Goal: Use online tool/utility: Use online tool/utility

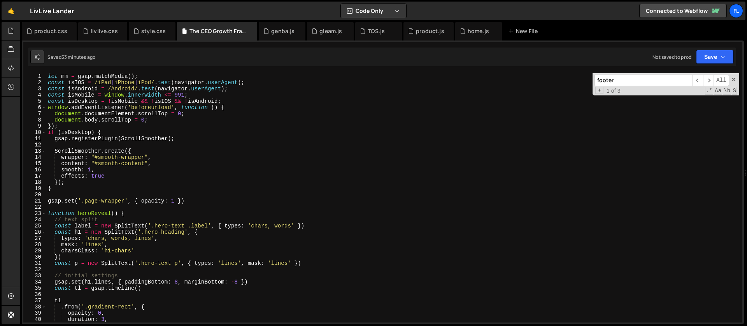
click at [116, 132] on div "let mm = gsap . matchMedia ( ) ; const isIOS = /iPad | iPhone | iPod/ . test ( …" at bounding box center [392, 204] width 693 height 262
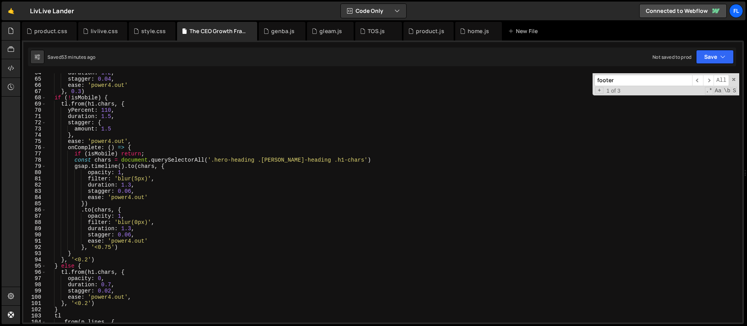
scroll to position [361, 0]
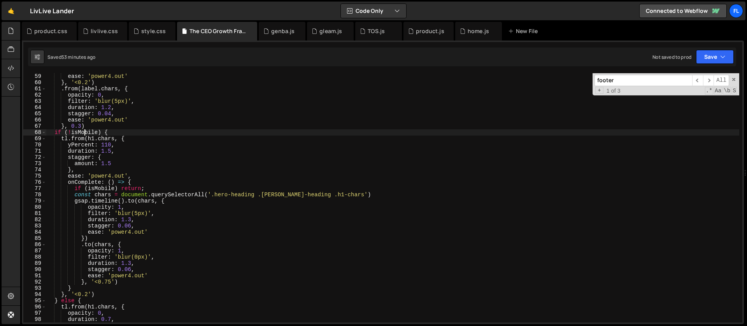
click at [84, 133] on div "duration : 1 , ease : 'power4.out' } , '<0.2' ) . from ( label . chars , { opac…" at bounding box center [392, 198] width 693 height 262
click at [86, 132] on div "duration : 1 , ease : 'power4.out' } , '<0.2' ) . from ( label . chars , { opac…" at bounding box center [392, 198] width 693 height 262
drag, startPoint x: 99, startPoint y: 132, endPoint x: 69, endPoint y: 134, distance: 30.0
click at [69, 134] on div "duration : 1 , ease : 'power4.out' } , '<0.2' ) . from ( label . chars , { opac…" at bounding box center [392, 198] width 693 height 262
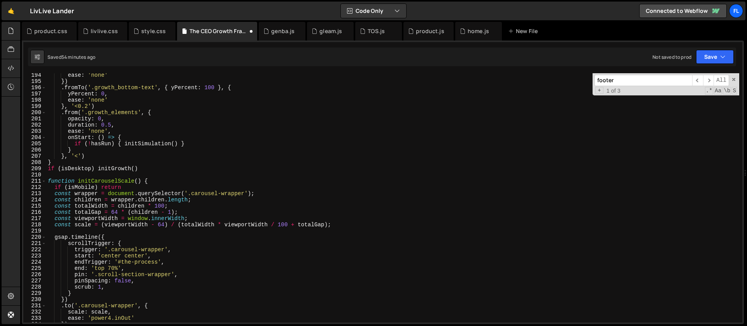
scroll to position [1242, 0]
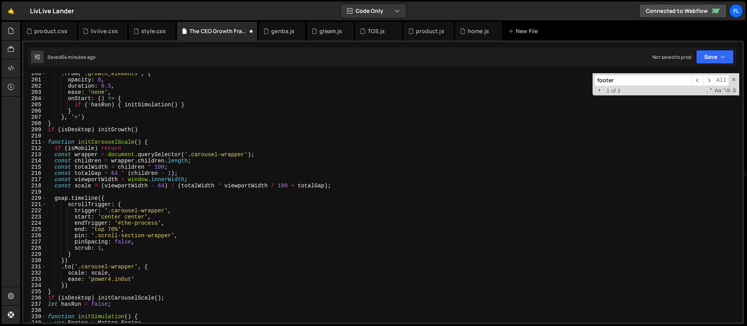
click at [152, 130] on div ". from ( '.growth_elements' , { opacity : 0 , duration : 0.5 , ease : 'none' , …" at bounding box center [392, 201] width 693 height 262
click at [160, 140] on div ". from ( '.growth_elements' , { opacity : 0 , duration : 0.5 , ease : 'none' , …" at bounding box center [392, 201] width 693 height 262
type textarea "function initCarouselScale() {"
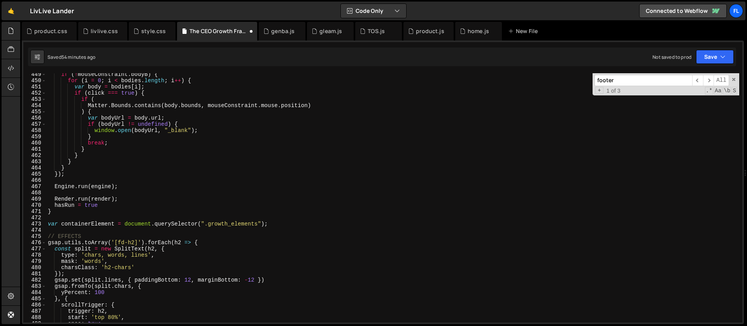
scroll to position [2907, 0]
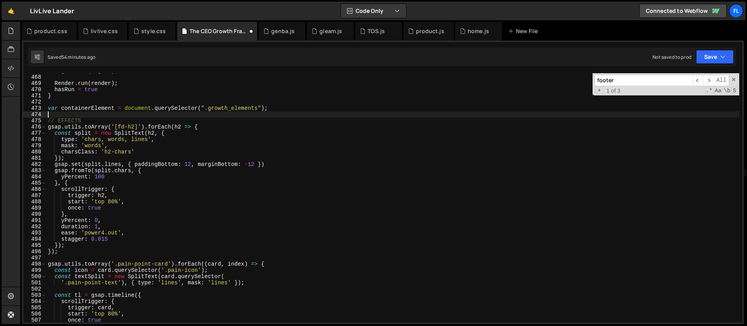
click at [73, 114] on div "Engine . run ( engine ) ; Render . run ( render ) ; hasRun = true } var contain…" at bounding box center [392, 199] width 693 height 262
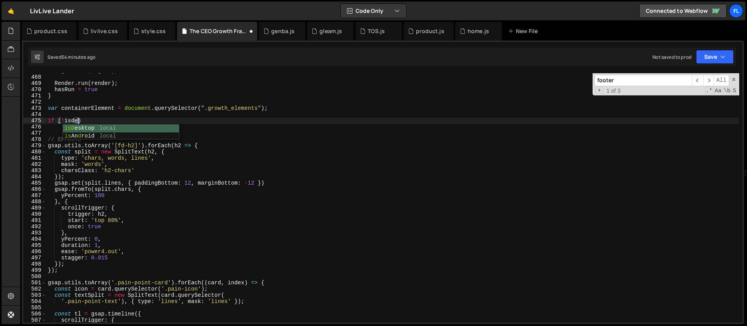
scroll to position [0, 2]
type textarea "if (!isDesktop) {"
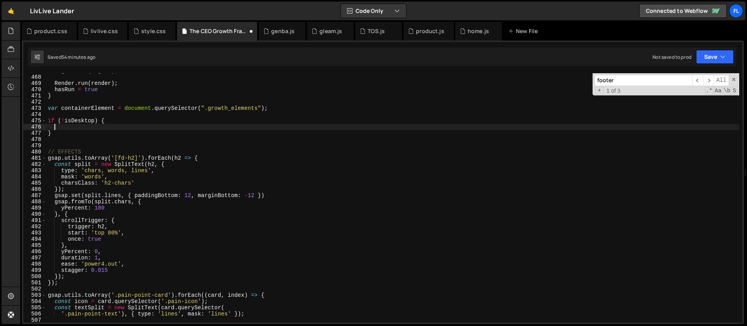
scroll to position [0, 0]
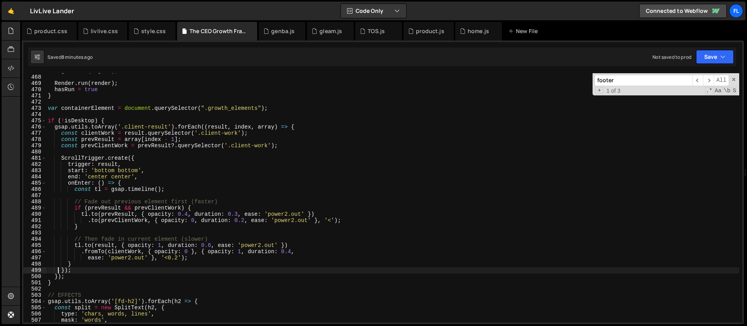
click at [123, 120] on div "Engine . run ( engine ) ; Render . run ( render ) ; hasRun = true } var contain…" at bounding box center [392, 199] width 693 height 262
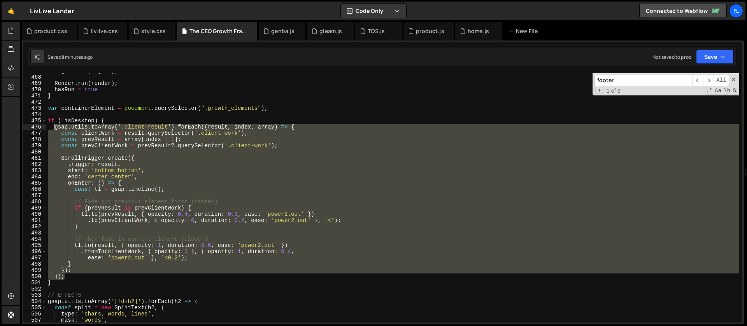
drag, startPoint x: 68, startPoint y: 276, endPoint x: 54, endPoint y: 128, distance: 148.6
click at [54, 128] on div "Engine . run ( engine ) ; Render . run ( render ) ; hasRun = true } var contain…" at bounding box center [392, 199] width 693 height 262
paste textarea "}"
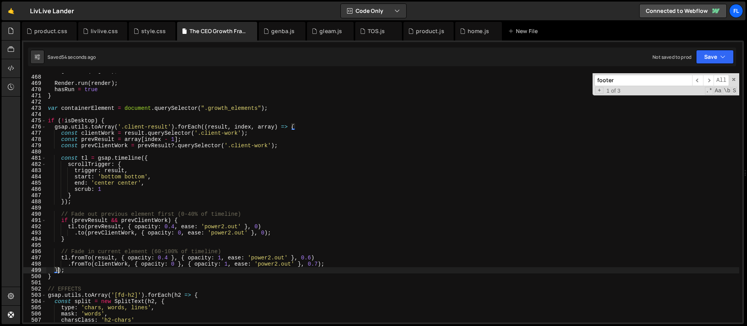
click at [214, 125] on div "Engine . run ( engine ) ; Render . run ( render ) ; hasRun = true } var contain…" at bounding box center [392, 199] width 693 height 262
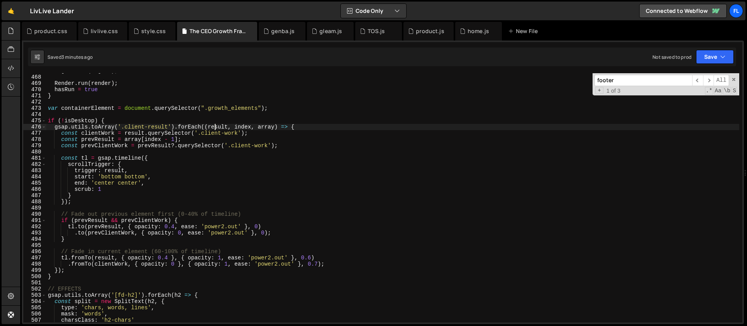
click at [112, 122] on div "Engine . run ( engine ) ; Render . run ( render ) ; hasRun = true } var contain…" at bounding box center [392, 199] width 693 height 262
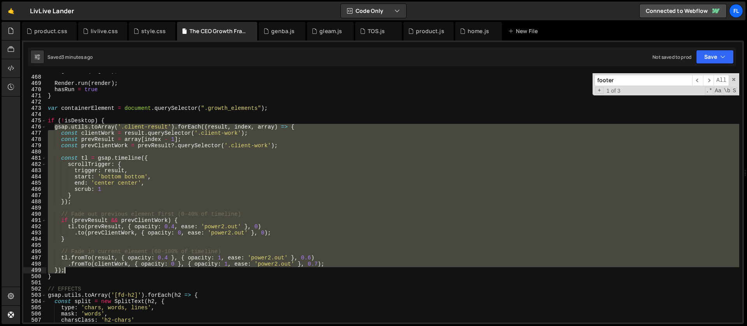
drag, startPoint x: 54, startPoint y: 126, endPoint x: 90, endPoint y: 269, distance: 147.0
click at [90, 269] on div "Engine . run ( engine ) ; Render . run ( render ) ; hasRun = true } var contain…" at bounding box center [392, 199] width 693 height 262
paste textarea
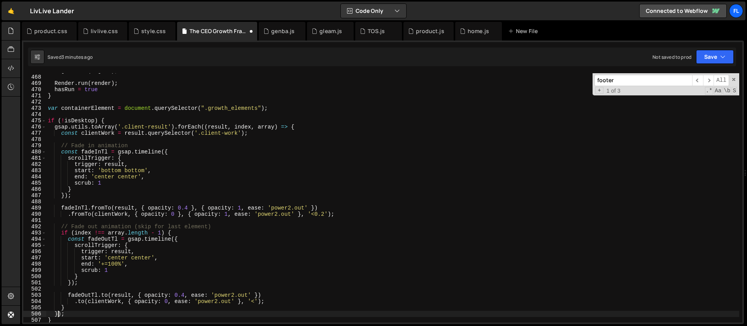
type textarea "});"
click at [203, 219] on div "Engine . run ( engine ) ; Render . run ( render ) ; hasRun = true } var contain…" at bounding box center [392, 199] width 693 height 262
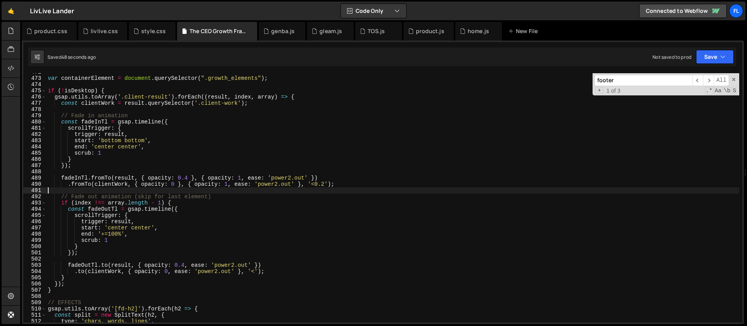
scroll to position [2937, 0]
click at [148, 230] on div "var containerElement = document . querySelector ( ".growth_elements" ) ; if ( !…" at bounding box center [392, 200] width 693 height 262
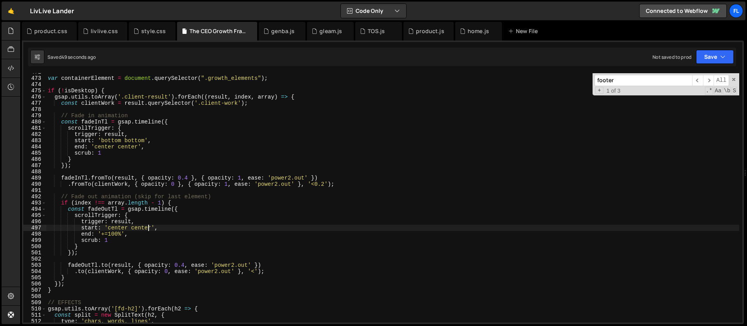
scroll to position [2944, 0]
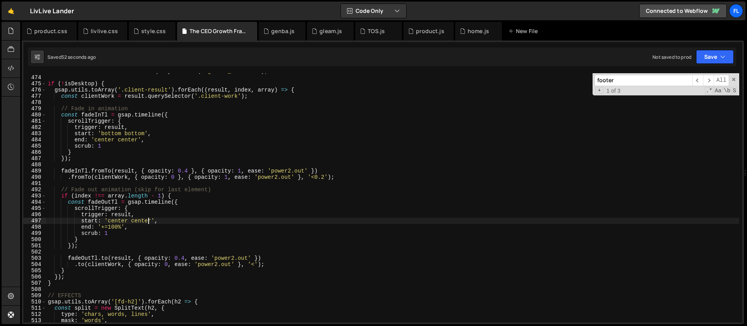
drag, startPoint x: 122, startPoint y: 226, endPoint x: 124, endPoint y: 242, distance: 15.7
click at [122, 226] on div "var containerElement = document . querySelector ( ".growth_elements" ) ; if ( !…" at bounding box center [392, 199] width 693 height 262
click at [200, 260] on div "var containerElement = document . querySelector ( ".growth_elements" ) ; if ( !…" at bounding box center [392, 199] width 693 height 262
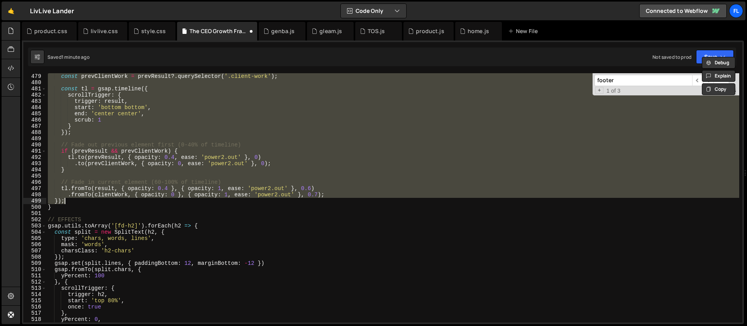
scroll to position [2935, 0]
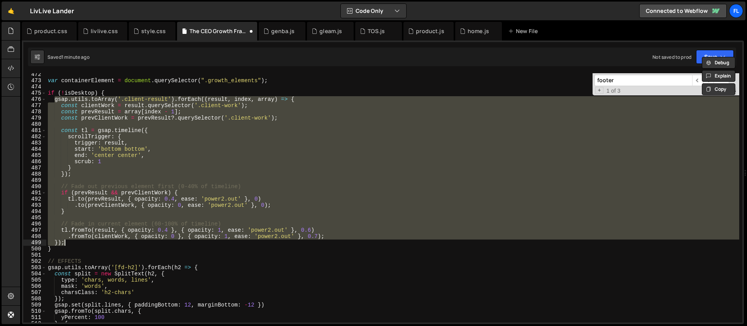
click at [177, 158] on div "var containerElement = document . querySelector ( ".growth_elements" ) ; if ( !…" at bounding box center [392, 197] width 693 height 249
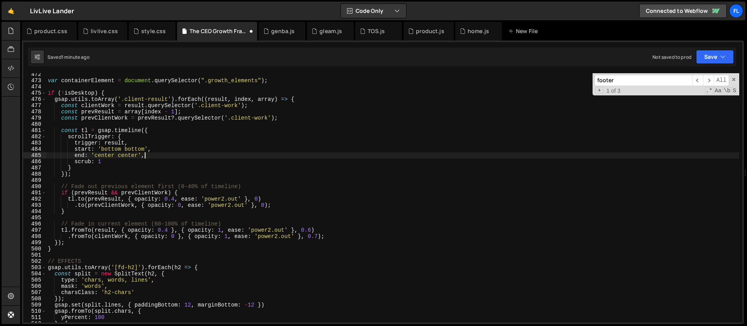
click at [138, 175] on div "var containerElement = document . querySelector ( ".growth_elements" ) ; if ( !…" at bounding box center [392, 202] width 693 height 262
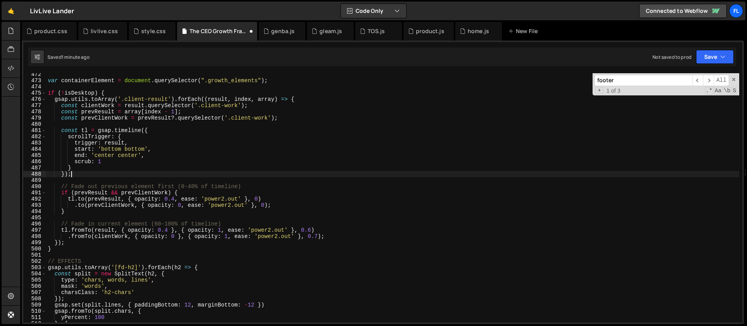
scroll to position [0, 1]
click at [146, 110] on div "var containerElement = document . querySelector ( ".growth_elements" ) ; if ( !…" at bounding box center [392, 202] width 693 height 262
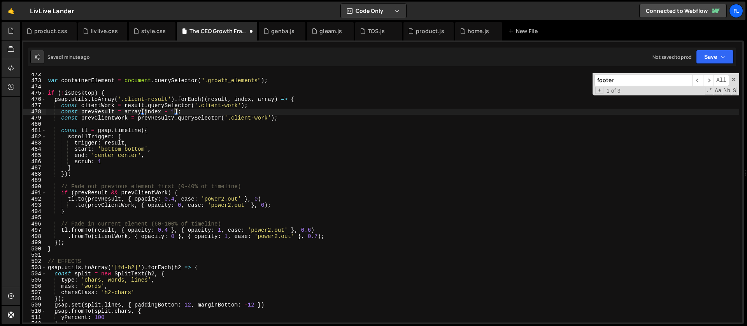
click at [118, 151] on div "var containerElement = document . querySelector ( ".growth_elements" ) ; if ( !…" at bounding box center [392, 202] width 693 height 262
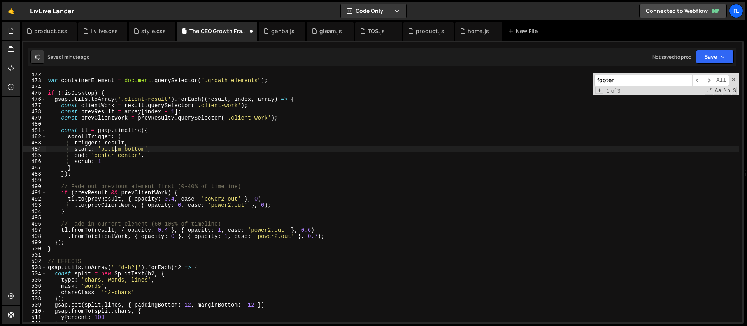
click at [114, 148] on div "var containerElement = document . querySelector ( ".growth_elements" ) ; if ( !…" at bounding box center [392, 202] width 693 height 262
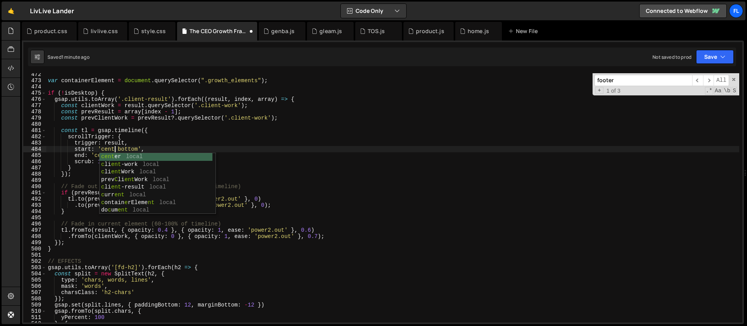
scroll to position [0, 5]
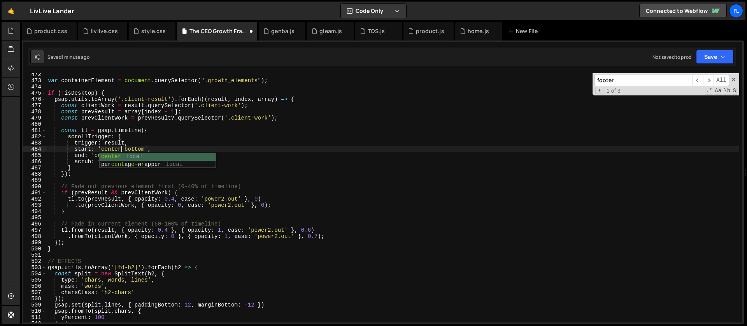
click at [134, 151] on div "var containerElement = document . querySelector ( ".growth_elements" ) ; if ( !…" at bounding box center [392, 202] width 693 height 262
click at [99, 156] on div "var containerElement = document . querySelector ( ".growth_elements" ) ; if ( !…" at bounding box center [392, 202] width 693 height 262
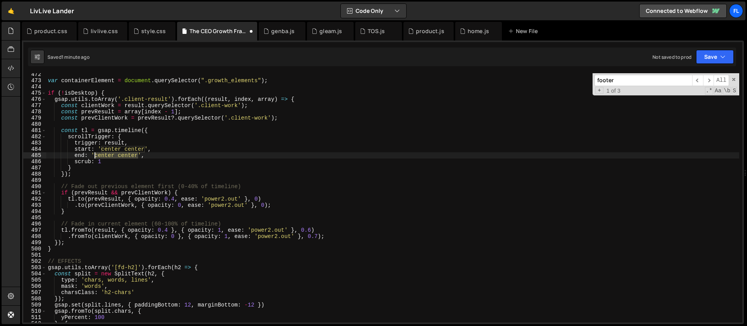
drag, startPoint x: 139, startPoint y: 154, endPoint x: 96, endPoint y: 154, distance: 43.2
click at [96, 154] on div "var containerElement = document . querySelector ( ".growth_elements" ) ; if ( !…" at bounding box center [392, 202] width 693 height 262
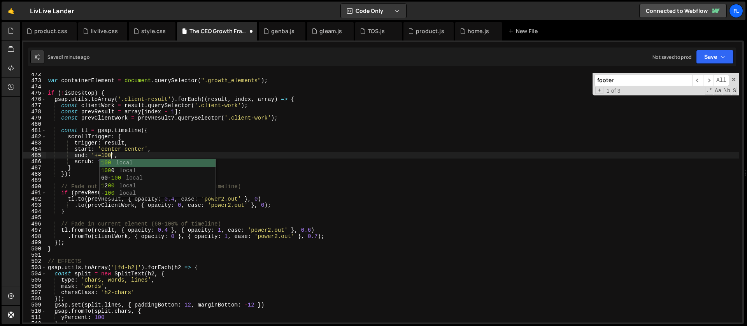
scroll to position [0, 5]
click at [144, 159] on div "var containerElement = document . querySelector ( ".growth_elements" ) ; if ( !…" at bounding box center [392, 202] width 693 height 262
click at [54, 101] on div "var containerElement = document . querySelector ( ".growth_elements" ) ; if ( !…" at bounding box center [392, 202] width 693 height 262
click at [112, 94] on div "var containerElement = document . querySelector ( ".growth_elements" ) ; if ( !…" at bounding box center [392, 202] width 693 height 262
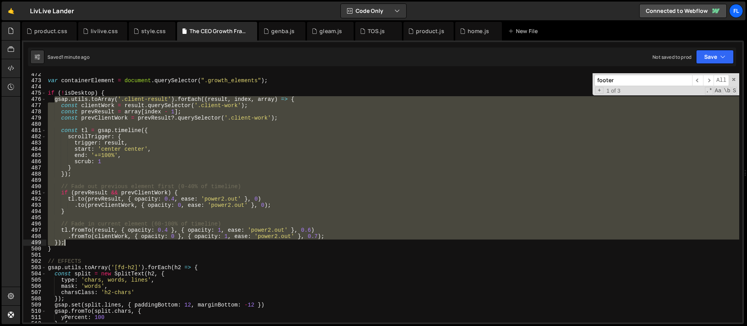
drag, startPoint x: 54, startPoint y: 100, endPoint x: 84, endPoint y: 242, distance: 144.9
click at [84, 242] on div "var containerElement = document . querySelector ( ".growth_elements" ) ; if ( !…" at bounding box center [392, 202] width 693 height 262
paste textarea
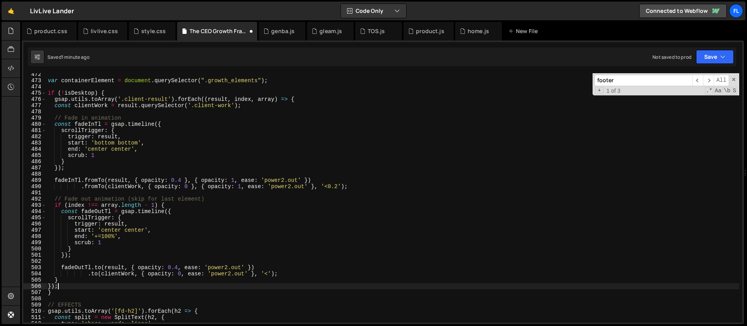
click at [108, 143] on div "var containerElement = document . querySelector ( ".growth_elements" ) ; if ( !…" at bounding box center [392, 202] width 693 height 262
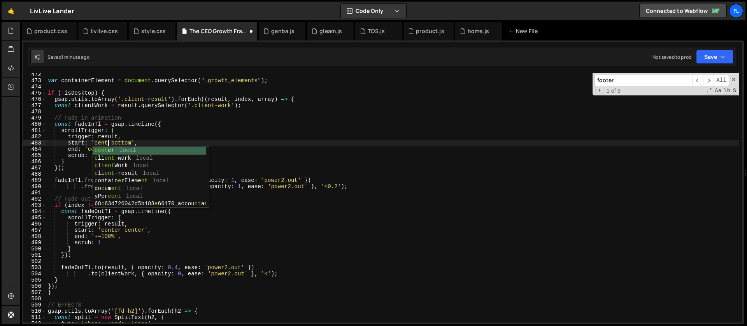
scroll to position [0, 5]
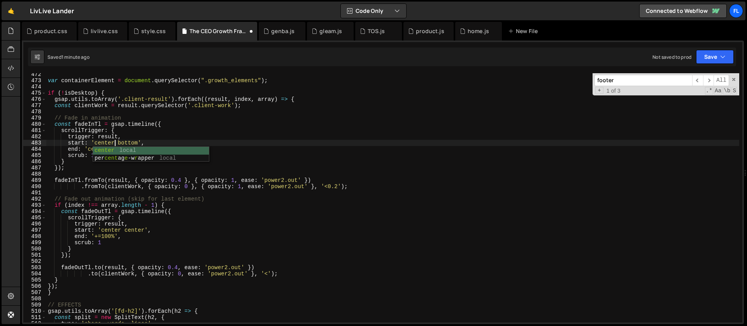
click at [126, 142] on div "var containerElement = document . querySelector ( ".growth_elements" ) ; if ( !…" at bounding box center [392, 202] width 693 height 262
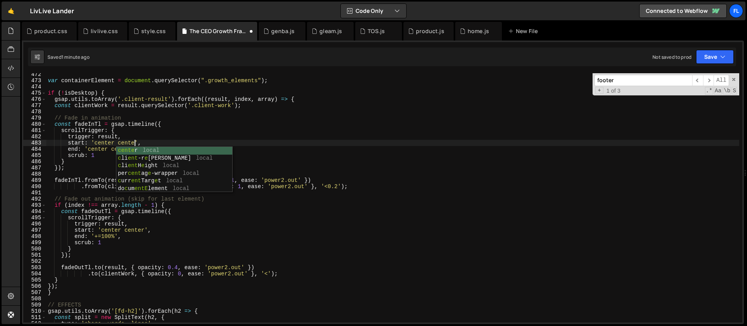
scroll to position [0, 6]
click at [94, 142] on div "var containerElement = document . querySelector ( ".growth_elements" ) ; if ( !…" at bounding box center [392, 202] width 693 height 262
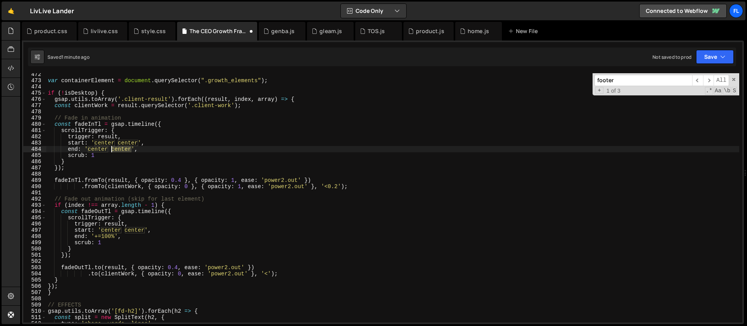
drag, startPoint x: 132, startPoint y: 147, endPoint x: 111, endPoint y: 148, distance: 20.6
click at [111, 148] on div "var containerElement = document . querySelector ( ".growth_elements" ) ; if ( !…" at bounding box center [392, 202] width 693 height 262
click at [107, 142] on div "var containerElement = document . querySelector ( ".growth_elements" ) ; if ( !…" at bounding box center [392, 202] width 693 height 262
click at [124, 143] on div "var containerElement = document . querySelector ( ".growth_elements" ) ; if ( !…" at bounding box center [392, 202] width 693 height 262
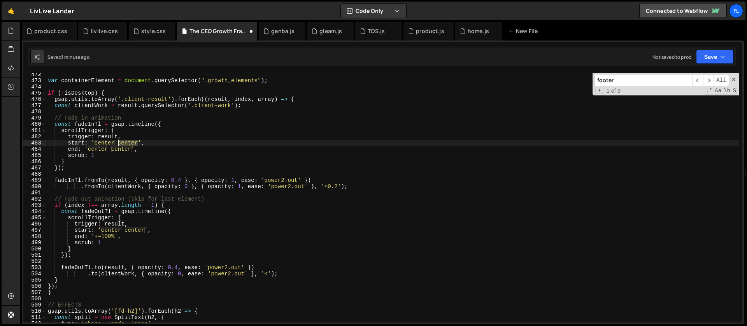
click at [124, 143] on div "var containerElement = document . querySelector ( ".growth_elements" ) ; if ( !…" at bounding box center [392, 202] width 693 height 262
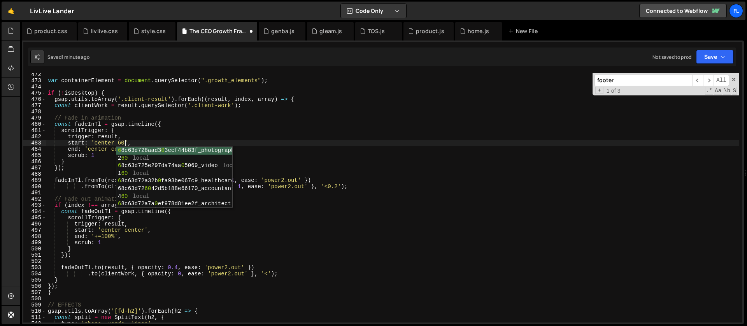
scroll to position [0, 5]
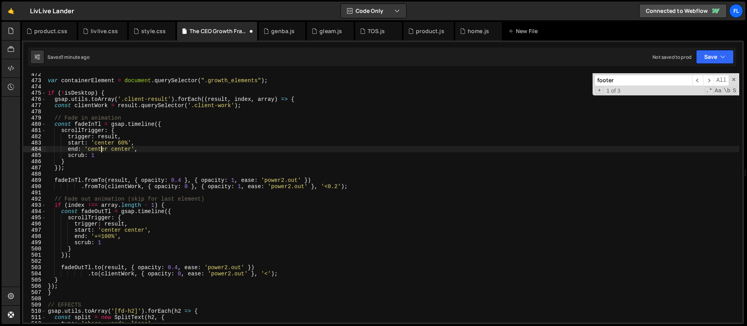
click at [100, 152] on div "var containerElement = document . querySelector ( ".growth_elements" ) ; if ( !…" at bounding box center [392, 202] width 693 height 262
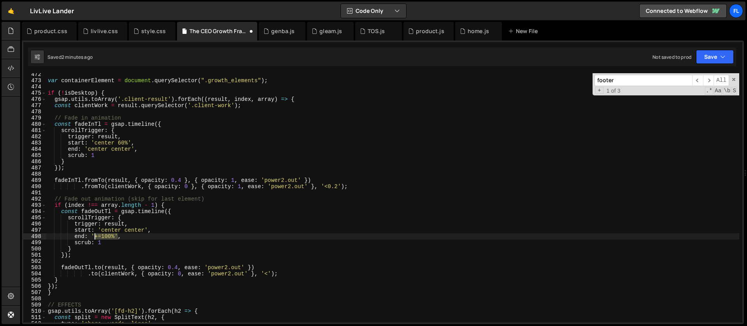
drag, startPoint x: 116, startPoint y: 236, endPoint x: 95, endPoint y: 237, distance: 21.0
click at [95, 237] on div "var containerElement = document . querySelector ( ".growth_elements" ) ; if ( !…" at bounding box center [392, 202] width 693 height 262
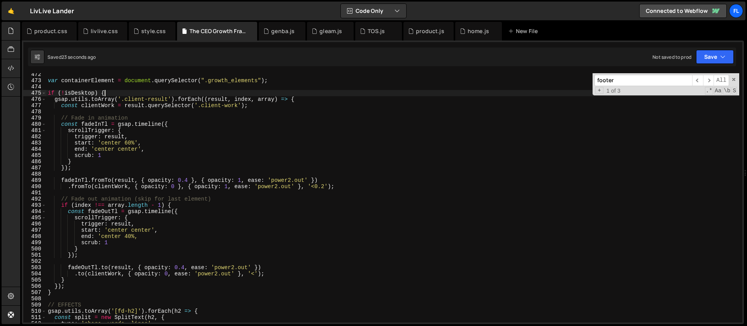
click at [112, 94] on div "var containerElement = document . querySelector ( ".growth_elements" ) ; if ( !…" at bounding box center [392, 202] width 693 height 262
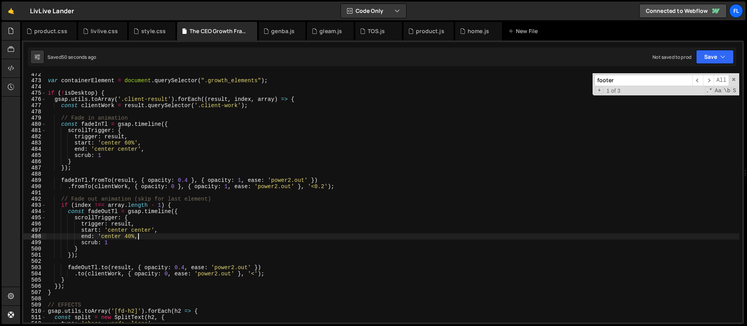
click at [142, 236] on div "var containerElement = document . querySelector ( ".growth_elements" ) ; if ( !…" at bounding box center [392, 202] width 693 height 262
click at [147, 227] on div "var containerElement = document . querySelector ( ".growth_elements" ) ; if ( !…" at bounding box center [392, 202] width 693 height 262
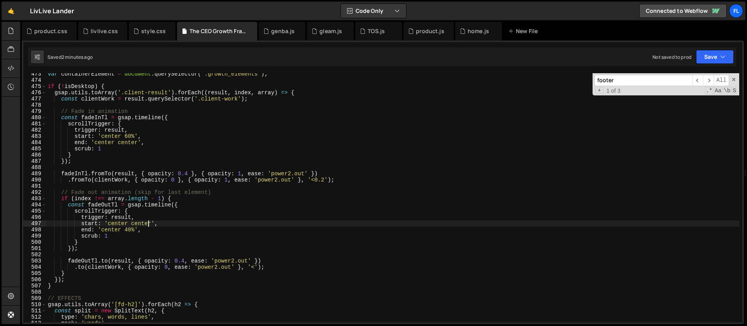
scroll to position [2955, 0]
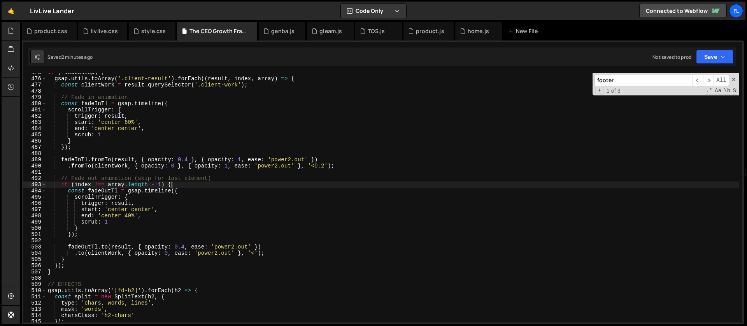
click at [178, 183] on div "if ( ! isDesktop ) { gsap . utils . toArray ( '.client-result' ) . forEach (( r…" at bounding box center [392, 200] width 693 height 262
click at [127, 123] on div "if ( ! isDesktop ) { gsap . utils . toArray ( '.client-result' ) . forEach (( r…" at bounding box center [392, 200] width 693 height 262
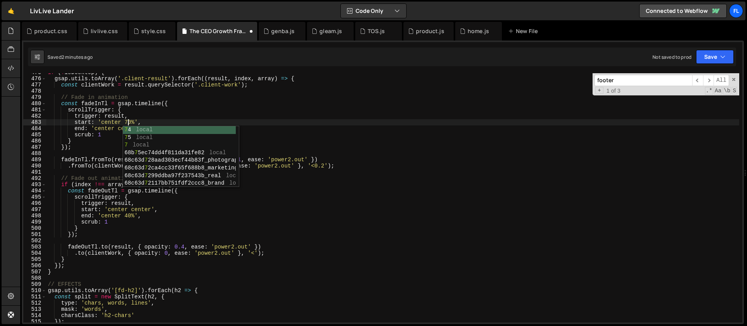
click at [109, 132] on div "if ( ! isDesktop ) { gsap . utils . toArray ( '.client-result' ) . forEach (( r…" at bounding box center [392, 200] width 693 height 262
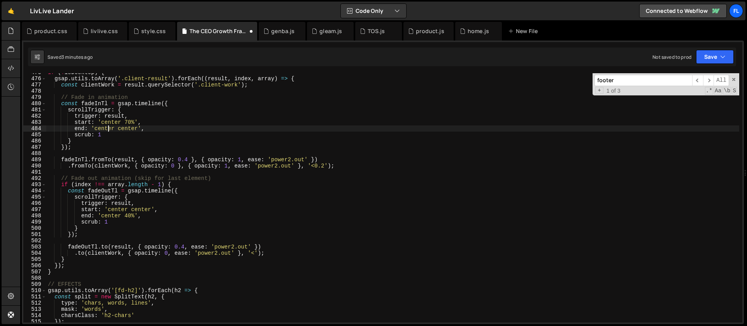
click at [139, 210] on div "if ( ! isDesktop ) { gsap . utils . toArray ( '.client-result' ) . forEach (( r…" at bounding box center [392, 200] width 693 height 262
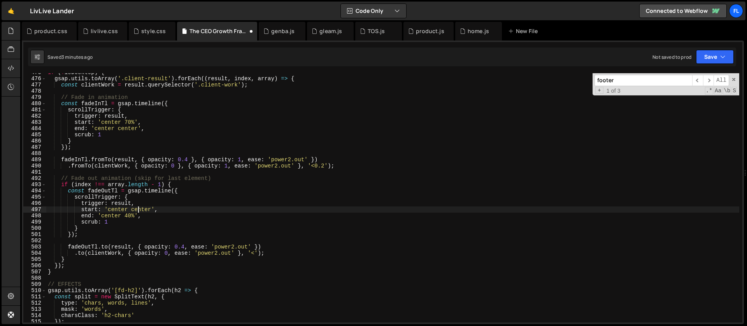
click at [139, 210] on div "if ( ! isDesktop ) { gsap . utils . toArray ( '.client-result' ) . forEach (( r…" at bounding box center [392, 200] width 693 height 262
click at [132, 216] on div "if ( ! isDesktop ) { gsap . utils . toArray ( '.client-result' ) . forEach (( r…" at bounding box center [392, 200] width 693 height 262
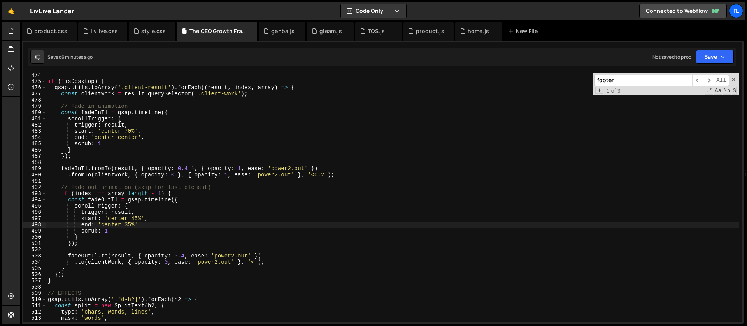
click at [115, 81] on div "if ( ! isDesktop ) { gsap . utils . toArray ( '.client-result' ) . forEach (( r…" at bounding box center [392, 203] width 693 height 262
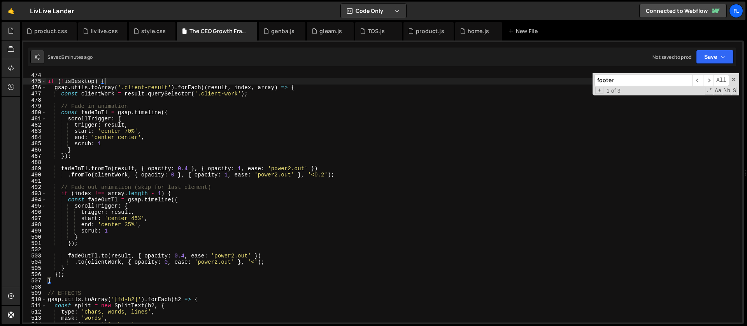
scroll to position [2939, 0]
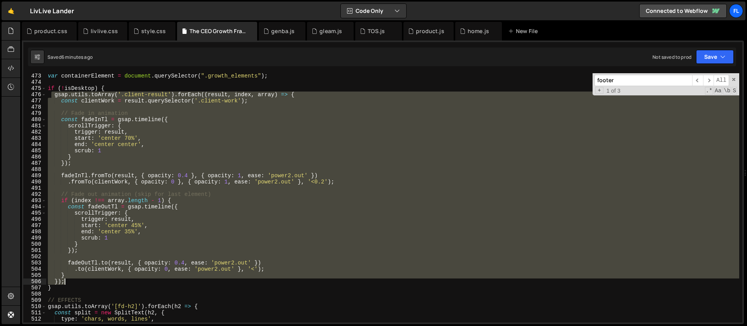
drag, startPoint x: 53, startPoint y: 94, endPoint x: 90, endPoint y: 283, distance: 192.9
click at [90, 283] on div "var containerElement = document . querySelector ( ".growth_elements" ) ; if ( !…" at bounding box center [392, 204] width 693 height 262
paste textarea ".fromTo(clientWorks[3], { opacity: 0 }, { opacity: 1, ease: 'power2.out' }, '<'"
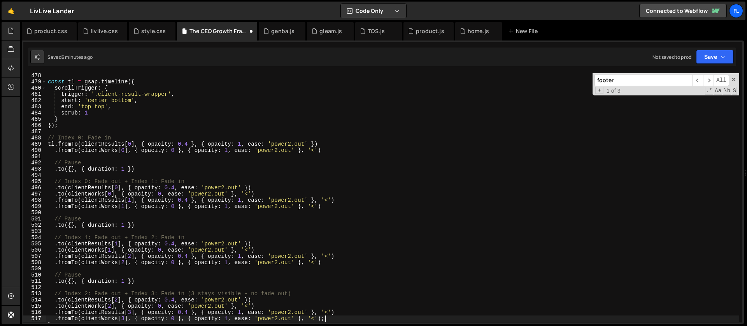
scroll to position [2978, 0]
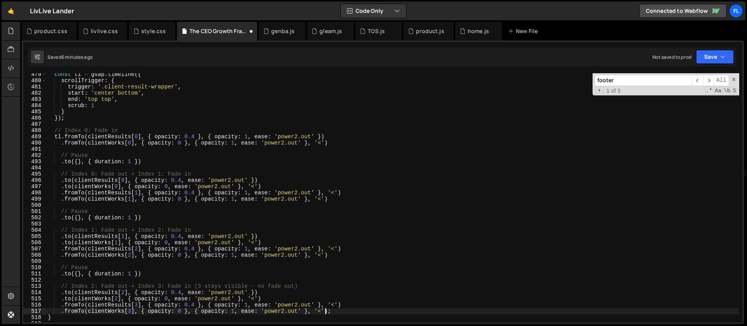
type textarea ".fromTo(clientWorks[3], { opacity: 0 }, { opacity: 1, ease: 'power2.out' }, '<'…"
drag, startPoint x: 619, startPoint y: 83, endPoint x: 550, endPoint y: 78, distance: 69.1
click at [550, 78] on div "const tl = gsap . timeline ({ scrollTrigger : { trigger : '.client-result-wrapp…" at bounding box center [392, 197] width 693 height 249
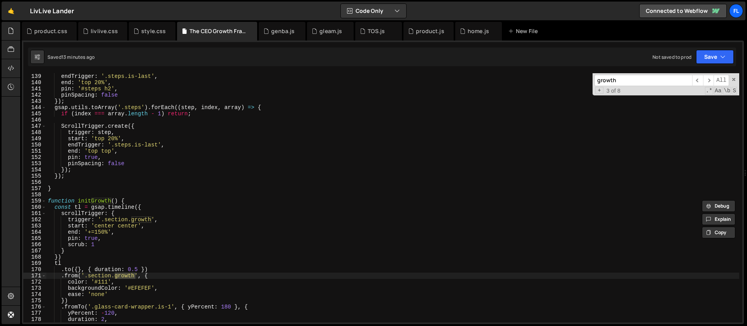
scroll to position [1096, 0]
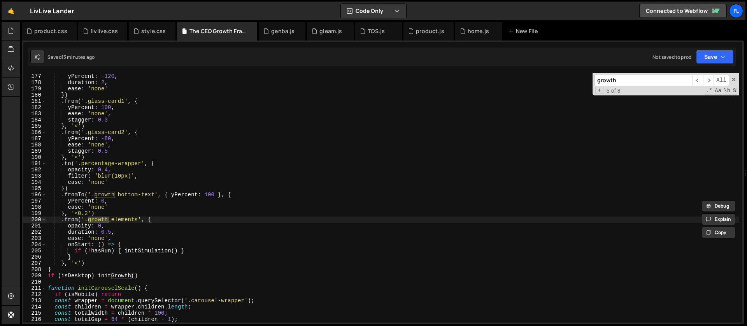
type input "growth"
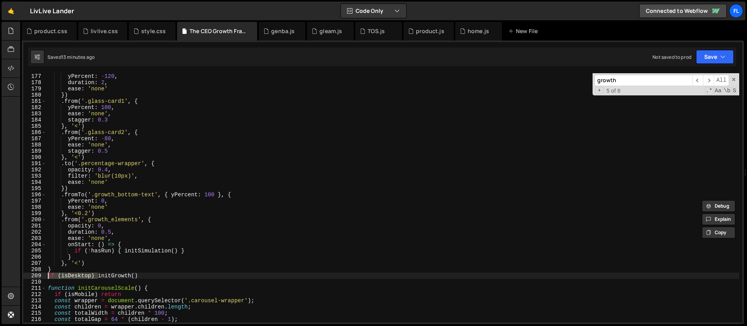
drag, startPoint x: 98, startPoint y: 275, endPoint x: 41, endPoint y: 275, distance: 56.8
click at [41, 275] on div "if (isDesktop) initGrowth() 177 178 179 180 181 182 183 184 185 186 187 188 189…" at bounding box center [382, 197] width 719 height 249
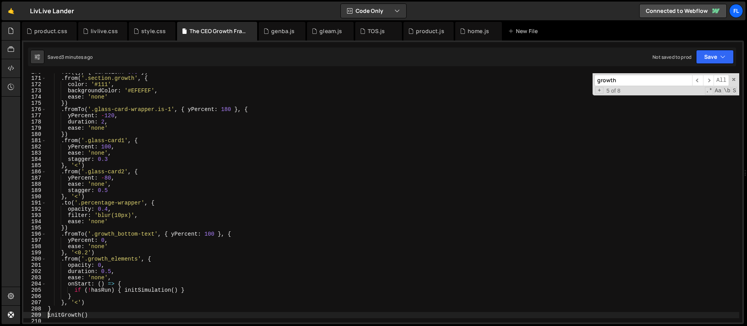
scroll to position [1057, 0]
click at [146, 175] on div ". to ({ } , { duration : 0.5 }) . from ( '.section.growth' , { color : '#111' ,…" at bounding box center [392, 200] width 693 height 262
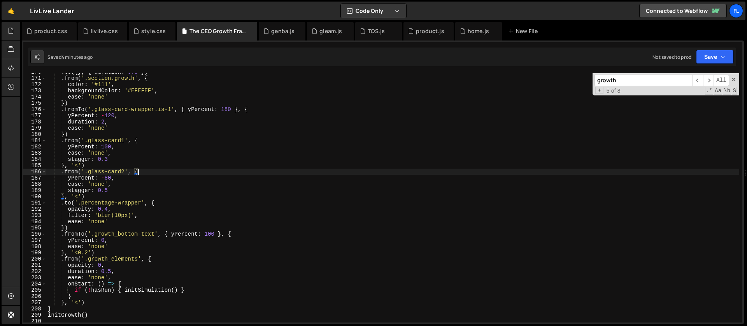
click at [147, 170] on div ". to ({ } , { duration : 0.5 }) . from ( '.section.growth' , { color : '#111' ,…" at bounding box center [392, 200] width 693 height 262
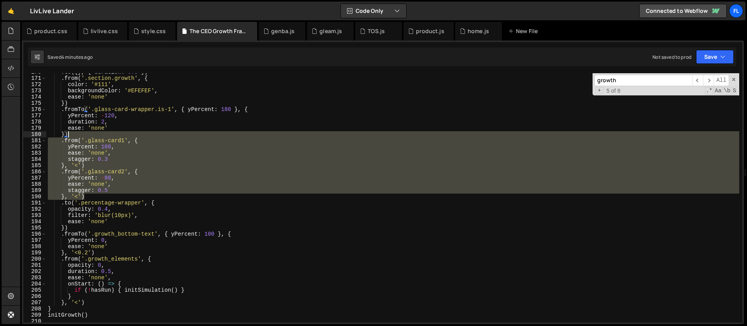
drag, startPoint x: 90, startPoint y: 196, endPoint x: 79, endPoint y: 134, distance: 63.1
click at [79, 134] on div ". to ({ } , { duration : 0.5 }) . from ( '.section.growth' , { color : '#111' ,…" at bounding box center [392, 200] width 693 height 262
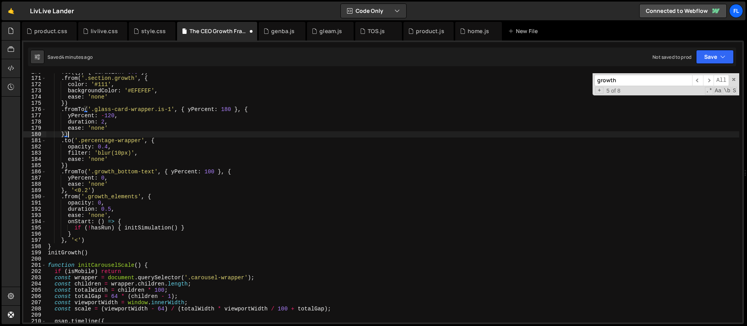
scroll to position [1048, 0]
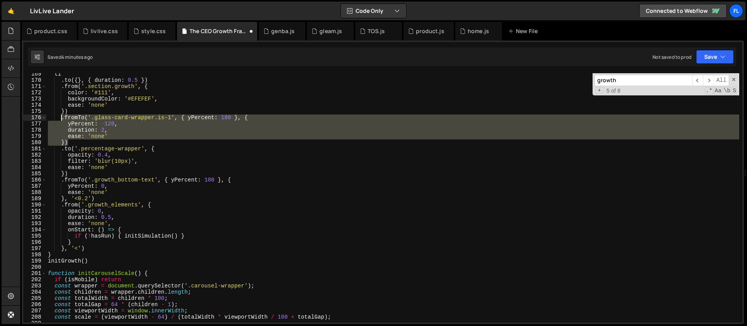
drag, startPoint x: 72, startPoint y: 143, endPoint x: 60, endPoint y: 119, distance: 26.8
click at [60, 119] on div "tl . to ({ } , { duration : 0.5 }) . from ( '.section.growth' , { color : '#111…" at bounding box center [392, 202] width 693 height 262
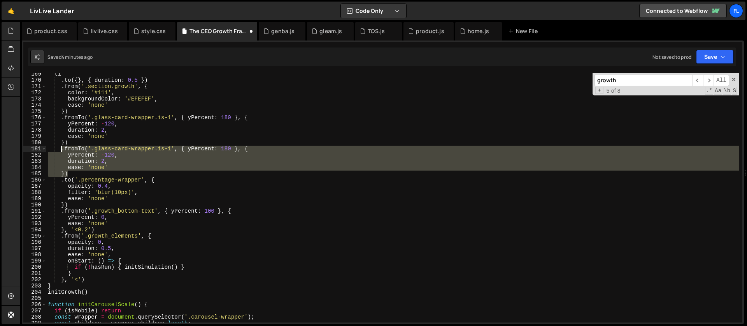
click at [118, 163] on div "tl . to ({ } , { duration : 0.5 }) . from ( '.section.growth' , { color : '#111…" at bounding box center [392, 197] width 693 height 249
type textarea "duration: 2,"
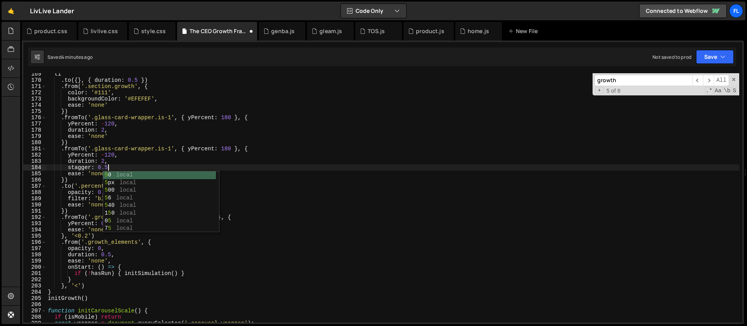
scroll to position [0, 4]
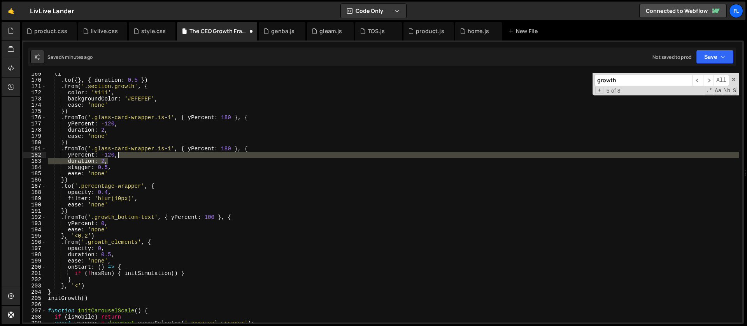
drag, startPoint x: 113, startPoint y: 161, endPoint x: 126, endPoint y: 156, distance: 14.4
click at [126, 156] on div "tl . to ({ } , { duration : 0.5 }) . from ( '.section.growth' , { color : '#111…" at bounding box center [392, 202] width 693 height 262
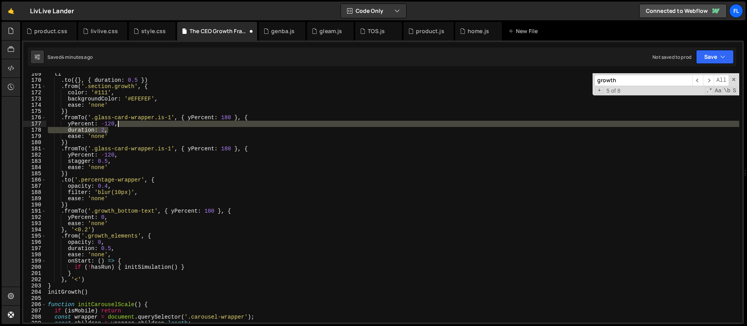
drag, startPoint x: 116, startPoint y: 130, endPoint x: 125, endPoint y: 127, distance: 10.0
click at [125, 127] on div "tl . to ({ } , { duration : 0.5 }) . from ( '.section.growth' , { color : '#111…" at bounding box center [392, 202] width 693 height 262
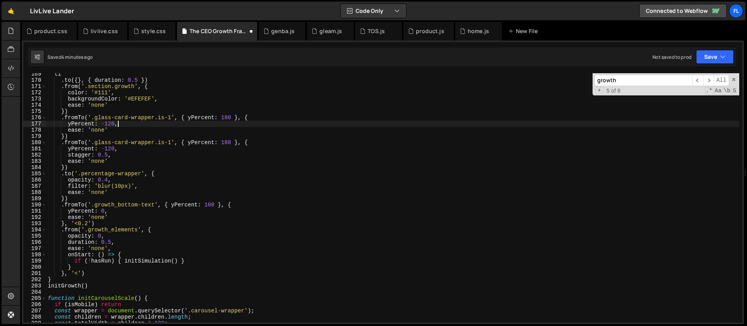
click at [173, 117] on div "tl . to ({ } , { duration : 0.5 }) . from ( '.section.growth' , { color : '#111…" at bounding box center [392, 202] width 693 height 262
click at [124, 124] on div "tl . to ({ } , { duration : 0.5 }) . from ( '.section.growth' , { color : '#111…" at bounding box center [392, 202] width 693 height 262
type textarea "yPercent: -120,"
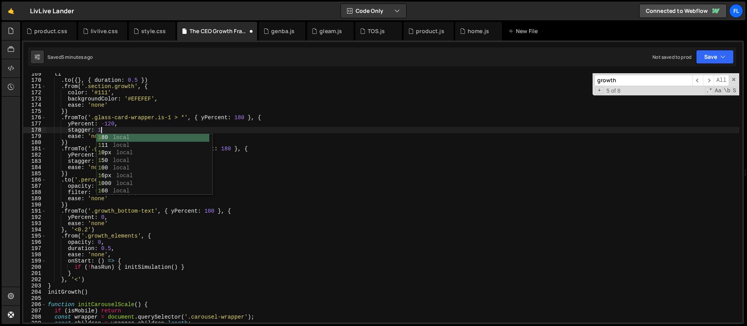
scroll to position [0, 4]
type textarea "stagger:"
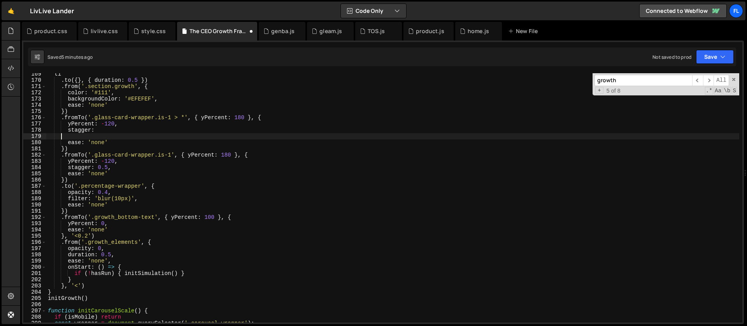
scroll to position [0, 0]
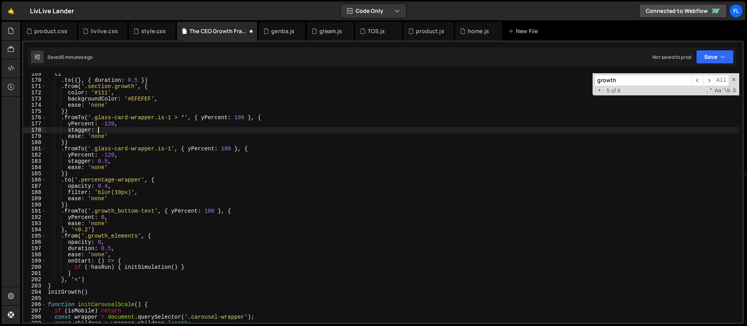
type textarea "stagger: {"
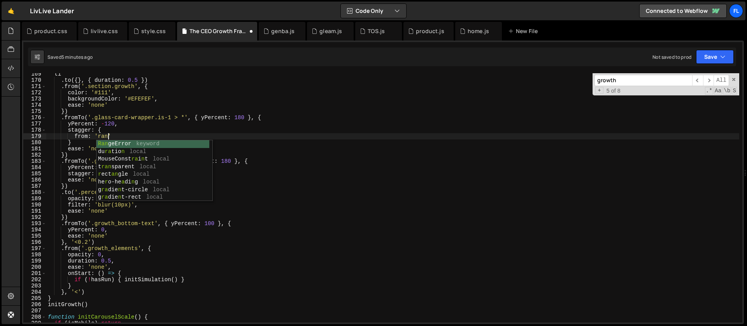
scroll to position [0, 4]
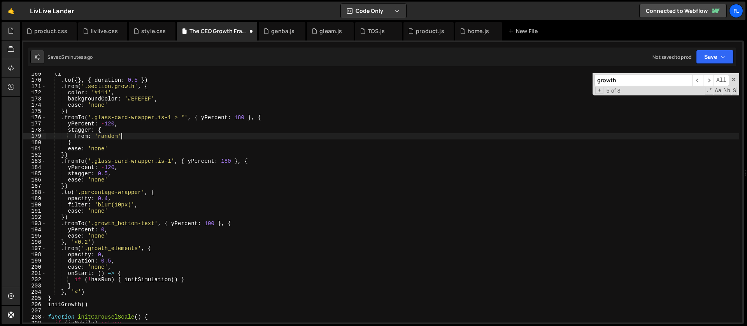
type textarea "from: 'random',"
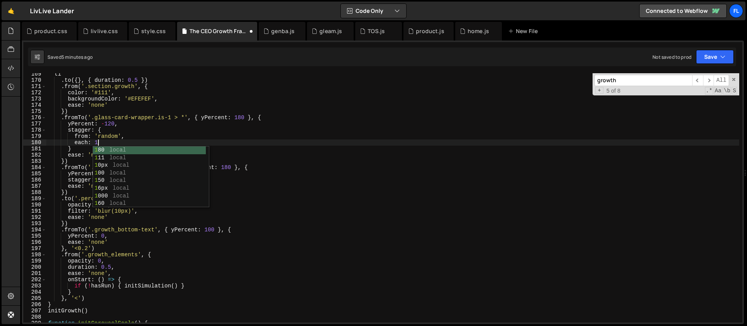
scroll to position [0, 3]
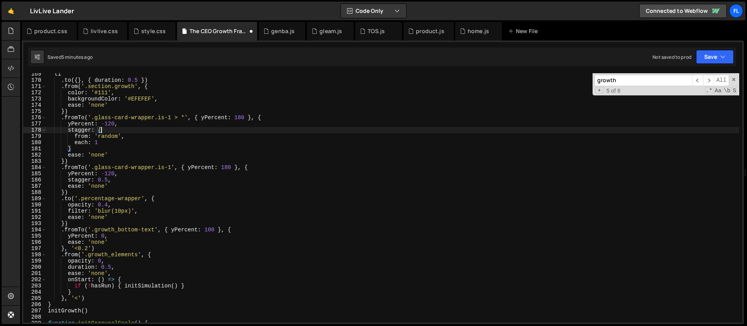
click at [111, 130] on div "tl . to ({ } , { duration : 0.5 }) . from ( '.section.growth' , { color : '#111…" at bounding box center [392, 202] width 693 height 262
click at [100, 142] on div "tl . to ({ } , { duration : 0.5 }) . from ( '.section.growth' , { color : '#111…" at bounding box center [392, 202] width 693 height 262
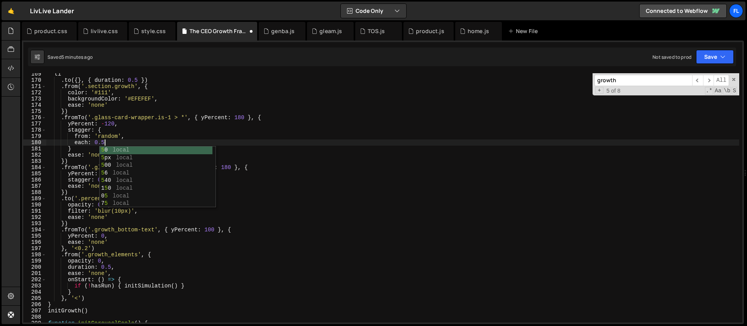
click at [78, 182] on div "tl . to ({ } , { duration : 0.5 }) . from ( '.section.growth' , { color : '#111…" at bounding box center [392, 202] width 693 height 262
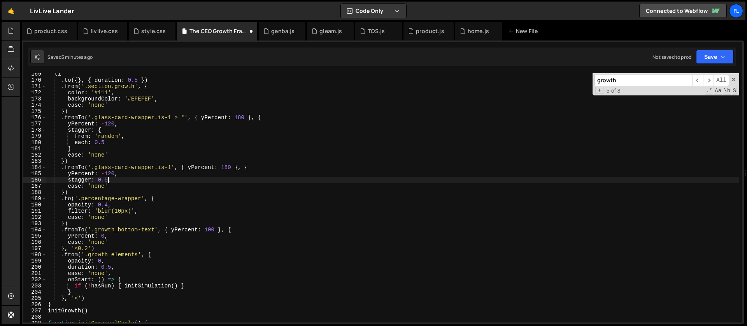
click at [108, 181] on div "tl . to ({ } , { duration : 0.5 }) . from ( '.section.growth' , { color : '#111…" at bounding box center [392, 202] width 693 height 262
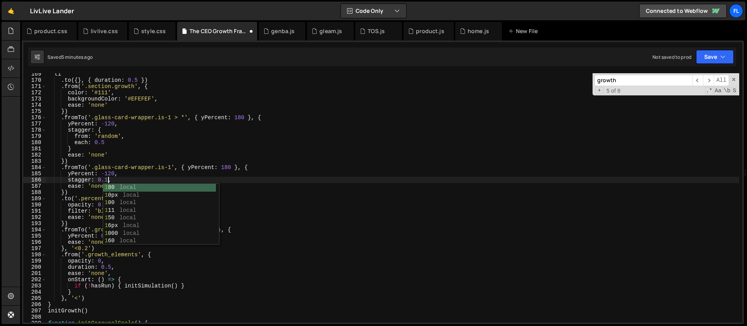
scroll to position [0, 4]
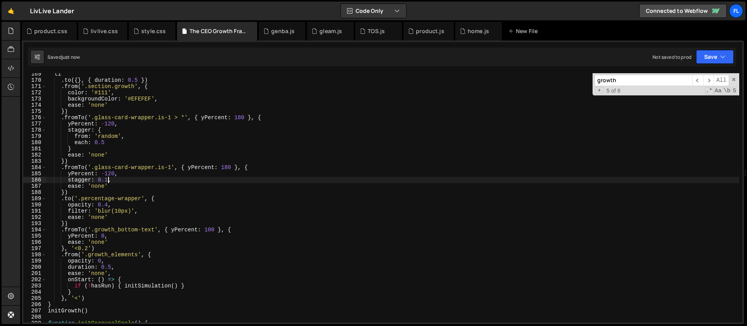
click at [65, 190] on div "tl . to ({ } , { duration : 0.5 }) . from ( '.section.growth' , { color : '#111…" at bounding box center [392, 202] width 693 height 262
click at [255, 167] on div "tl . to ({ } , { duration : 0.5 }) . from ( '.section.growth' , { color : '#111…" at bounding box center [392, 202] width 693 height 262
click at [88, 146] on div "tl . to ({ } , { duration : 0.5 }) . from ( '.section.growth' , { color : '#111…" at bounding box center [392, 202] width 693 height 262
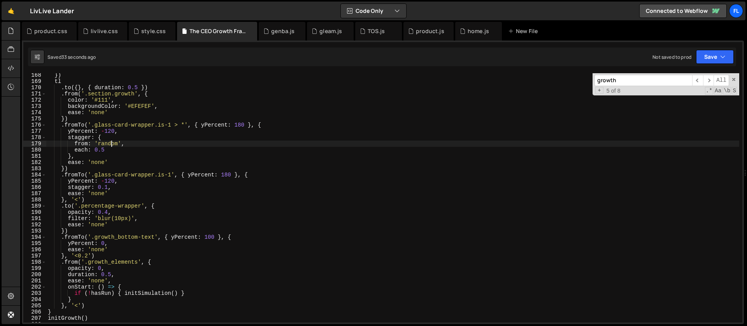
click at [111, 144] on div "}) tl . to ({ } , { duration : 0.5 }) . from ( '.section.growth' , { color : '#…" at bounding box center [392, 203] width 693 height 262
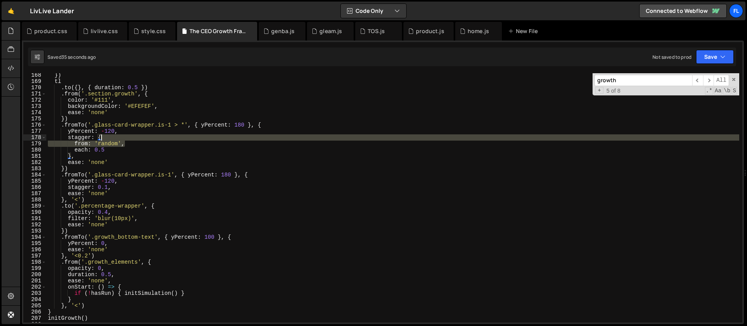
drag, startPoint x: 126, startPoint y: 144, endPoint x: 125, endPoint y: 140, distance: 4.4
click at [125, 140] on div "}) tl . to ({ } , { duration : 0.5 }) . from ( '.section.growth' , { color : '#…" at bounding box center [392, 203] width 693 height 262
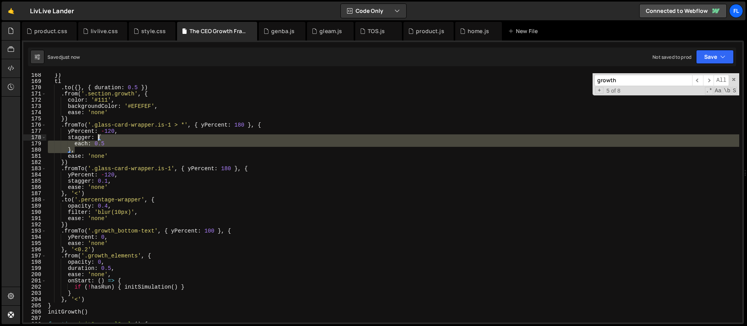
drag, startPoint x: 78, startPoint y: 149, endPoint x: 97, endPoint y: 136, distance: 22.9
click at [97, 136] on div "}) tl . to ({ } , { duration : 0.5 }) . from ( '.section.growth' , { color : '#…" at bounding box center [392, 203] width 693 height 262
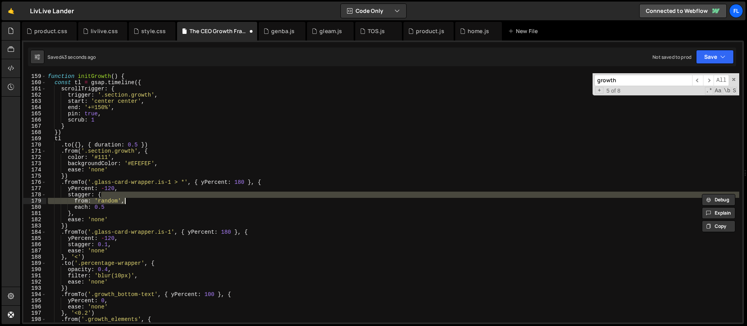
scroll to position [984, 0]
click at [113, 185] on div "function initGrowth ( ) { const tl = gsap . timeline ({ scrollTrigger : { trigg…" at bounding box center [392, 204] width 693 height 262
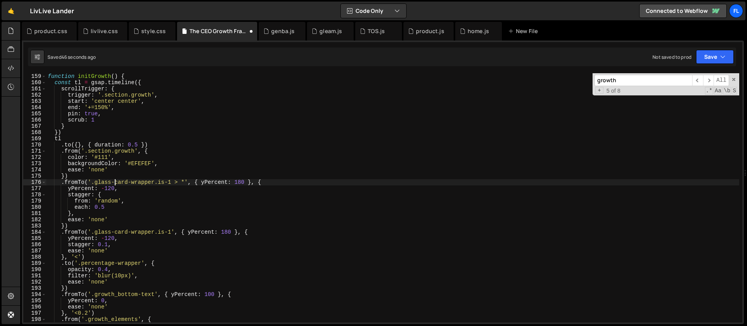
click at [89, 239] on div "function initGrowth ( ) { const tl = gsap . timeline ({ scrollTrigger : { trigg…" at bounding box center [392, 204] width 693 height 262
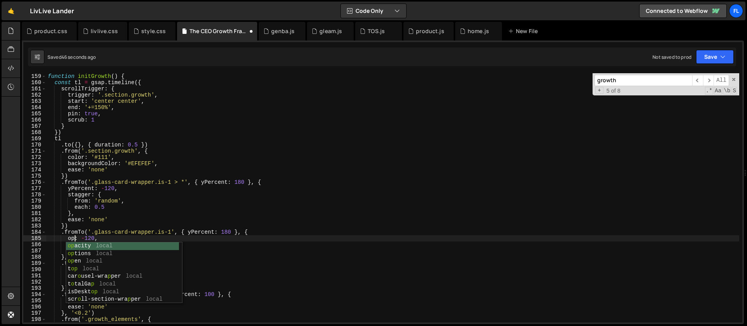
scroll to position [0, 2]
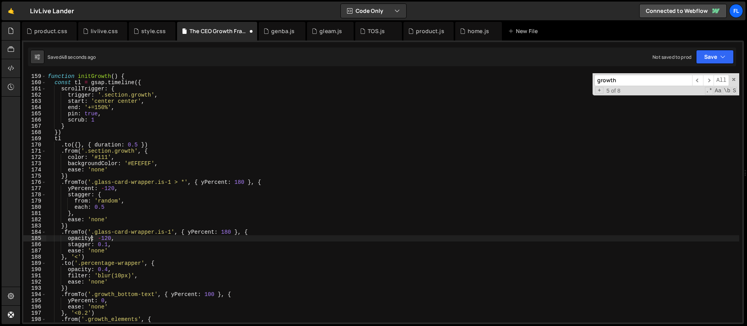
click at [111, 239] on div "function initGrowth ( ) { const tl = gsap . timeline ({ scrollTrigger : { trigg…" at bounding box center [392, 204] width 693 height 262
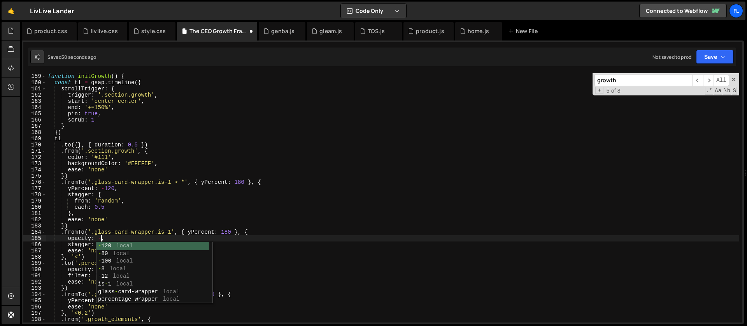
click at [138, 201] on div "function initGrowth ( ) { const tl = gsap . timeline ({ scrollTrigger : { trigg…" at bounding box center [392, 204] width 693 height 262
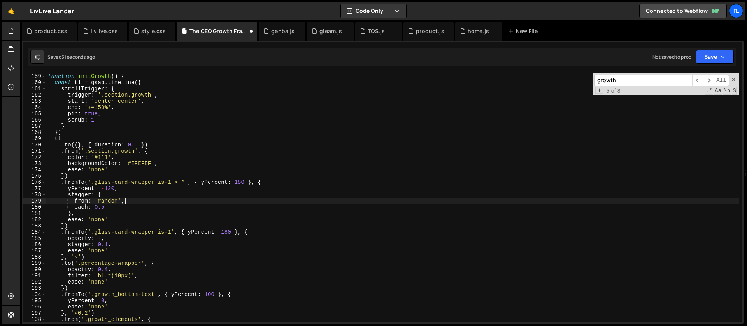
click at [171, 231] on div "function initGrowth ( ) { const tl = gsap . timeline ({ scrollTrigger : { trigg…" at bounding box center [392, 204] width 693 height 262
click at [216, 232] on div "function initGrowth ( ) { const tl = gsap . timeline ({ scrollTrigger : { trigg…" at bounding box center [392, 204] width 693 height 262
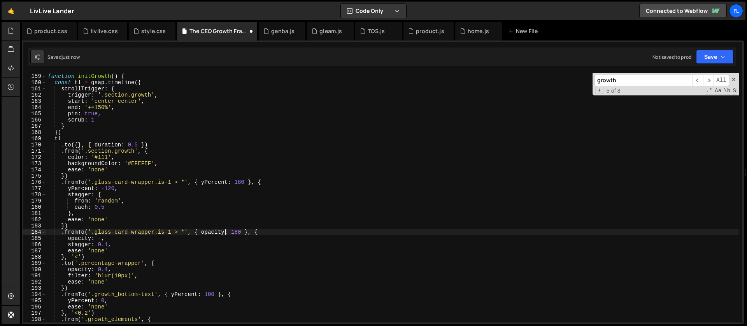
click at [238, 234] on div "function initGrowth ( ) { const tl = gsap . timeline ({ scrollTrigger : { trigg…" at bounding box center [392, 204] width 693 height 262
click at [88, 238] on div "function initGrowth ( ) { const tl = gsap . timeline ({ scrollTrigger : { trigg…" at bounding box center [392, 204] width 693 height 262
click at [103, 238] on div "function initGrowth ( ) { const tl = gsap . timeline ({ scrollTrigger : { trigg…" at bounding box center [392, 204] width 693 height 262
click at [203, 185] on div "function initGrowth ( ) { const tl = gsap . timeline ({ scrollTrigger : { trigg…" at bounding box center [392, 204] width 693 height 262
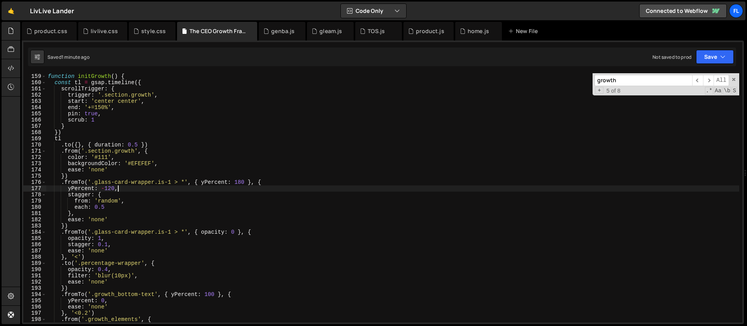
click at [185, 181] on div "function initGrowth ( ) { const tl = gsap . timeline ({ scrollTrigger : { trigg…" at bounding box center [392, 204] width 693 height 262
click at [109, 195] on div "function initGrowth ( ) { const tl = gsap . timeline ({ scrollTrigger : { trigg…" at bounding box center [392, 204] width 693 height 262
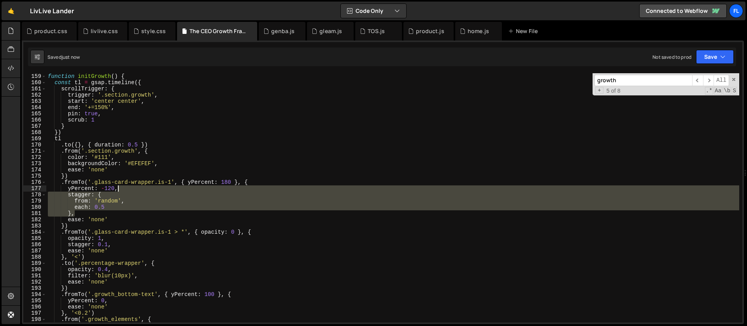
drag, startPoint x: 83, startPoint y: 214, endPoint x: 127, endPoint y: 190, distance: 50.3
click at [127, 190] on div "function initGrowth ( ) { const tl = gsap . timeline ({ scrollTrigger : { trigg…" at bounding box center [392, 204] width 693 height 262
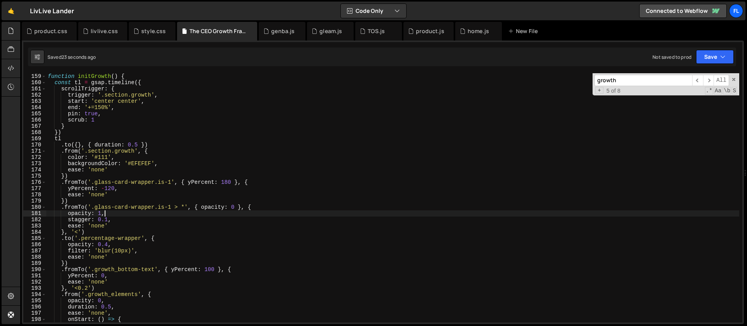
click at [118, 215] on div "function initGrowth ( ) { const tl = gsap . timeline ({ scrollTrigger : { trigg…" at bounding box center [392, 204] width 693 height 262
click at [109, 219] on div "function initGrowth ( ) { const tl = gsap . timeline ({ scrollTrigger : { trigg…" at bounding box center [392, 204] width 693 height 262
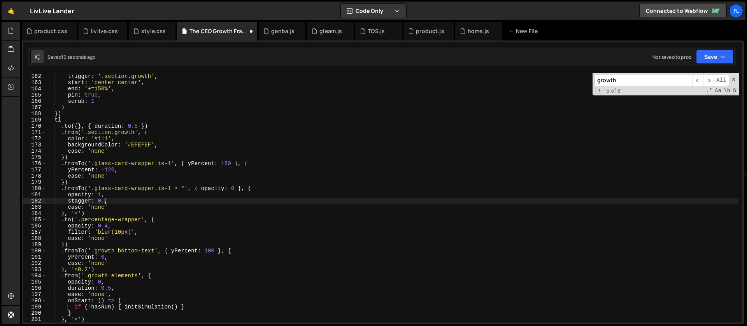
scroll to position [0, 4]
click at [267, 186] on div "trigger : '.section.growth' , start : 'center center' , end : '+=150%' , pin : …" at bounding box center [392, 204] width 693 height 262
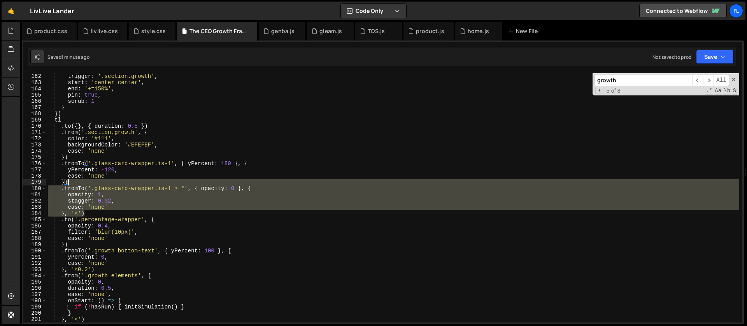
drag, startPoint x: 88, startPoint y: 211, endPoint x: 84, endPoint y: 183, distance: 29.1
click at [84, 183] on div "trigger : '.section.growth' , start : 'center center' , end : '+=150%' , pin : …" at bounding box center [392, 204] width 693 height 262
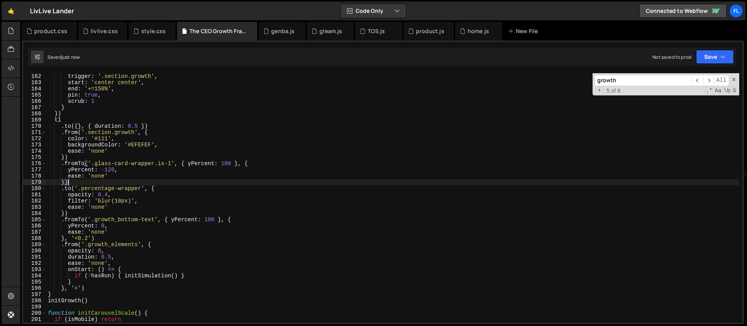
click at [126, 170] on div "trigger : '.section.growth' , start : 'center center' , end : '+=150%' , pin : …" at bounding box center [392, 204] width 693 height 262
type textarea "yPercent: -120,"
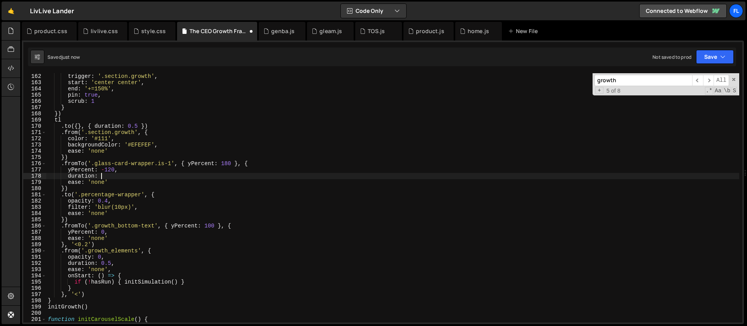
scroll to position [0, 4]
type textarea "duration: 2,"
